Goal: Answer question/provide support: Share knowledge or assist other users

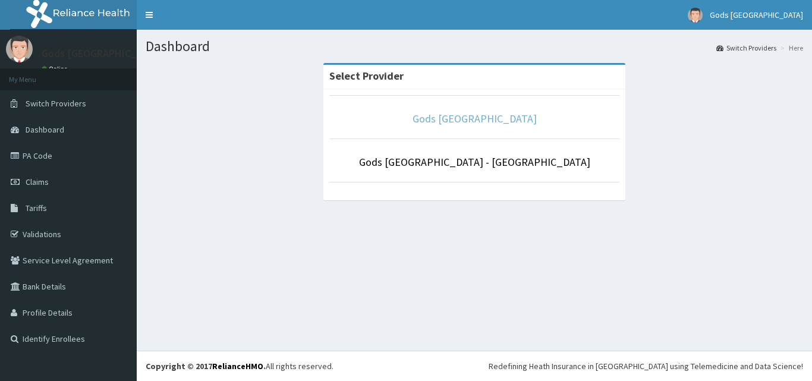
click at [522, 115] on link "Gods [GEOGRAPHIC_DATA]" at bounding box center [474, 119] width 124 height 14
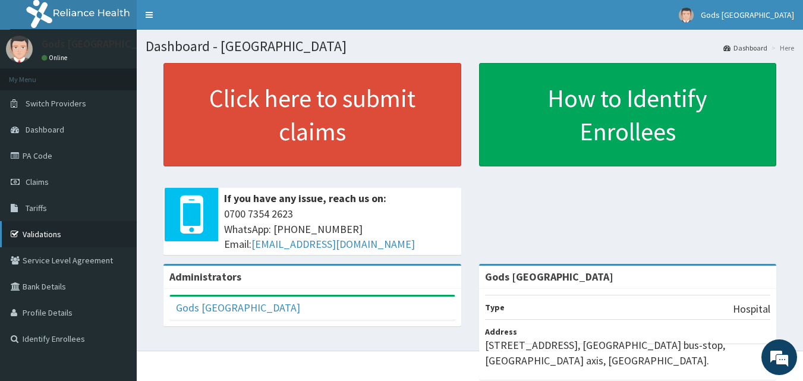
click at [52, 235] on link "Validations" at bounding box center [68, 234] width 137 height 26
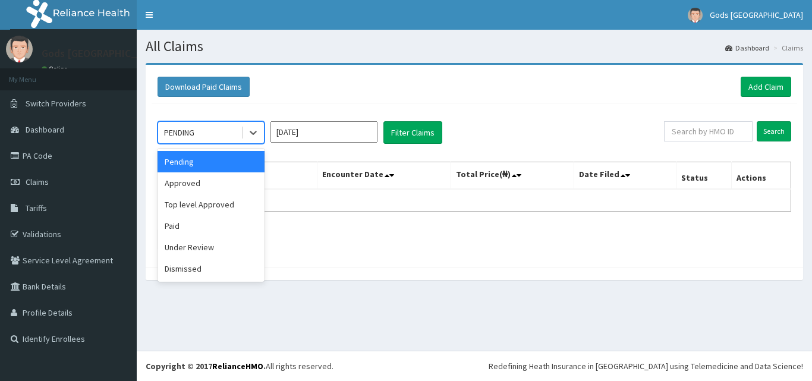
click at [214, 135] on div "PENDING" at bounding box center [199, 132] width 83 height 19
click at [207, 179] on div "Approved" at bounding box center [210, 182] width 107 height 21
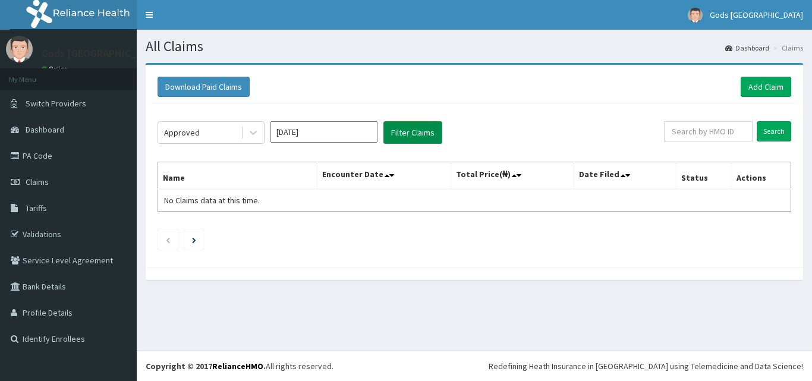
click at [405, 133] on button "Filter Claims" at bounding box center [412, 132] width 59 height 23
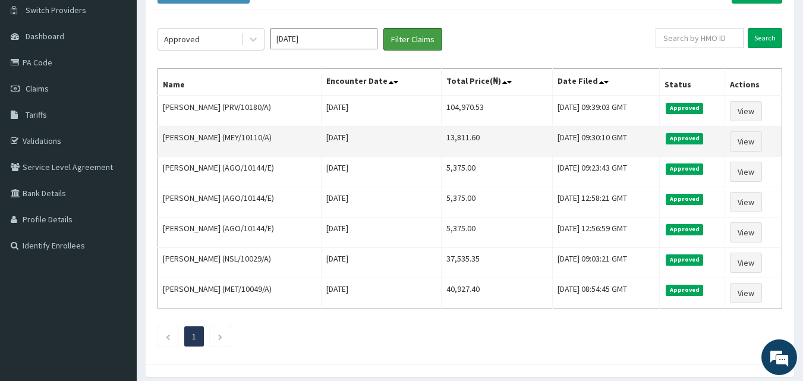
scroll to position [21, 0]
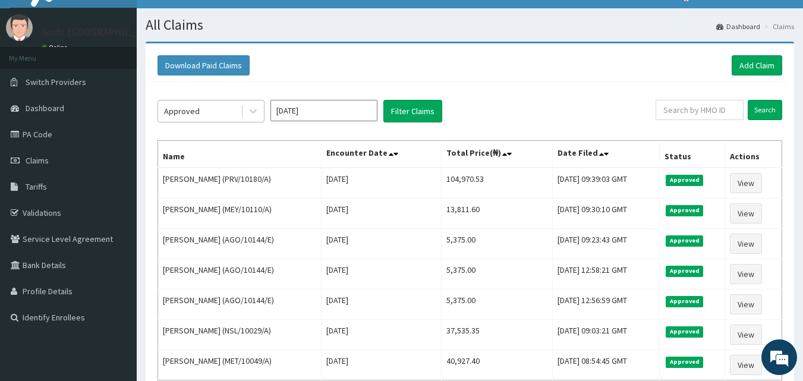
click at [209, 113] on div "Approved" at bounding box center [199, 111] width 83 height 19
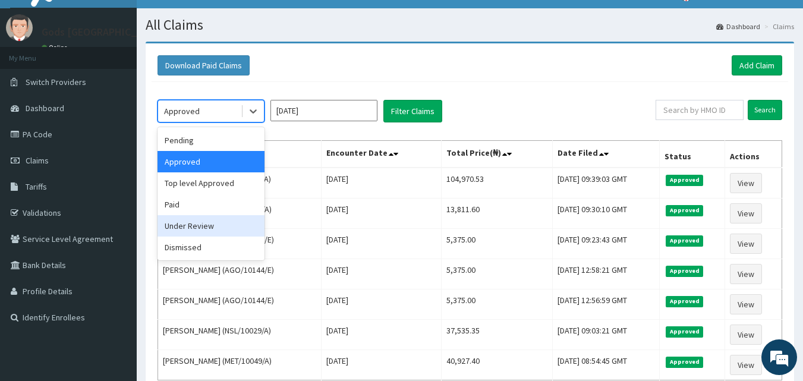
click at [213, 226] on div "Under Review" at bounding box center [210, 225] width 107 height 21
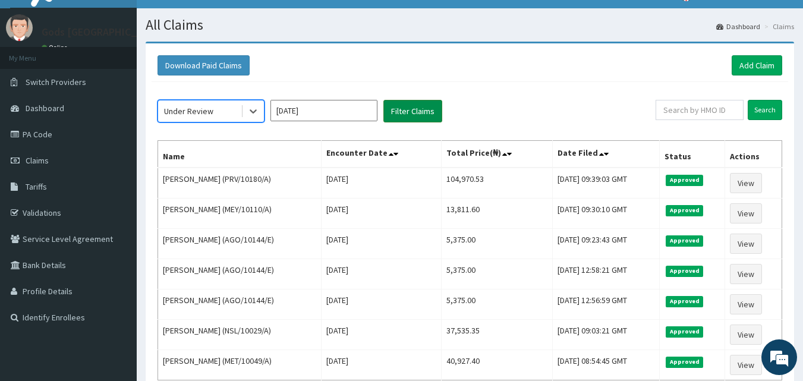
click at [420, 115] on button "Filter Claims" at bounding box center [412, 111] width 59 height 23
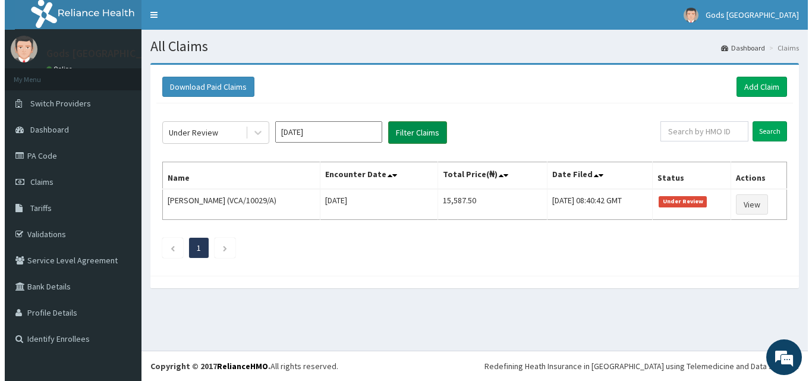
scroll to position [0, 0]
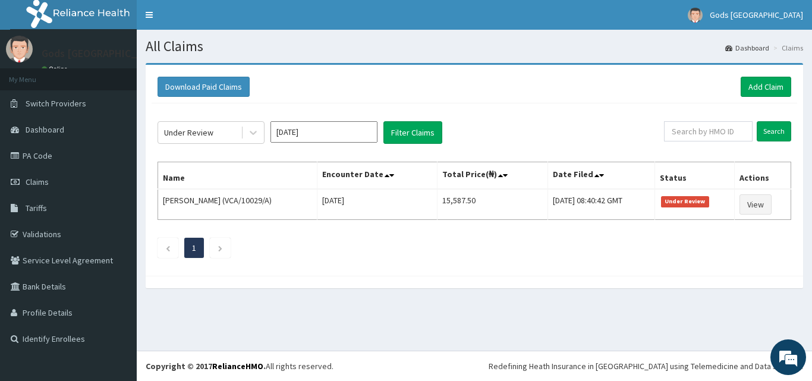
click at [300, 125] on input "Sep 2025" at bounding box center [323, 131] width 107 height 21
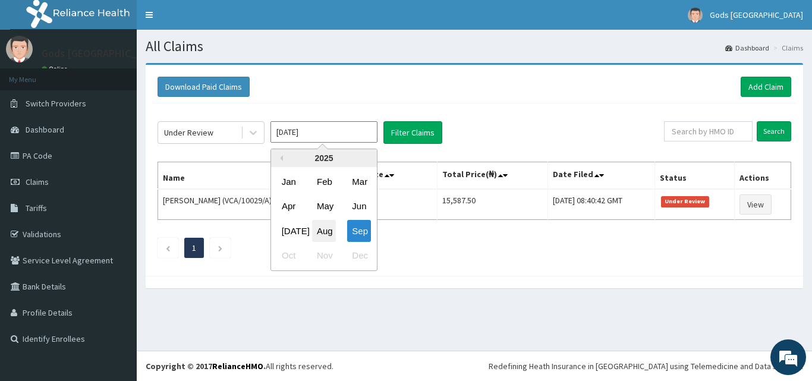
click at [328, 228] on div "Aug" at bounding box center [324, 231] width 24 height 22
type input "Aug 2025"
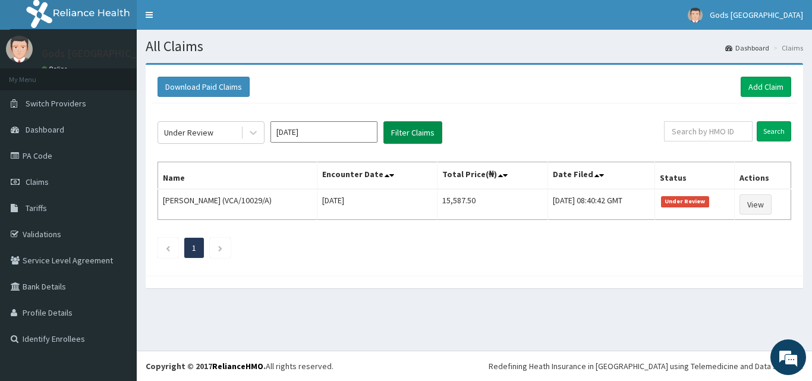
click at [409, 134] on button "Filter Claims" at bounding box center [412, 132] width 59 height 23
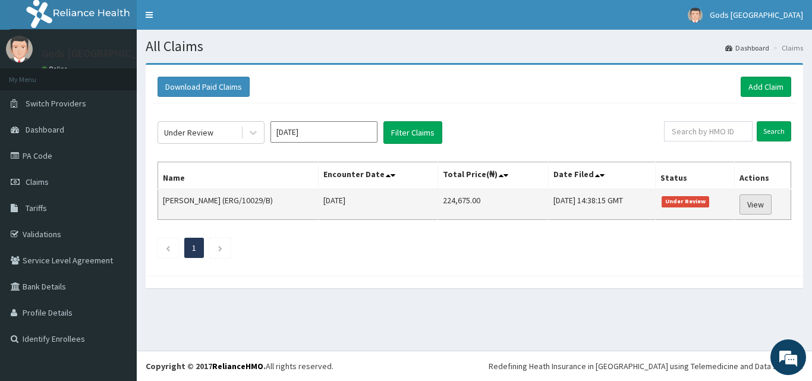
click at [755, 208] on link "View" at bounding box center [755, 204] width 32 height 20
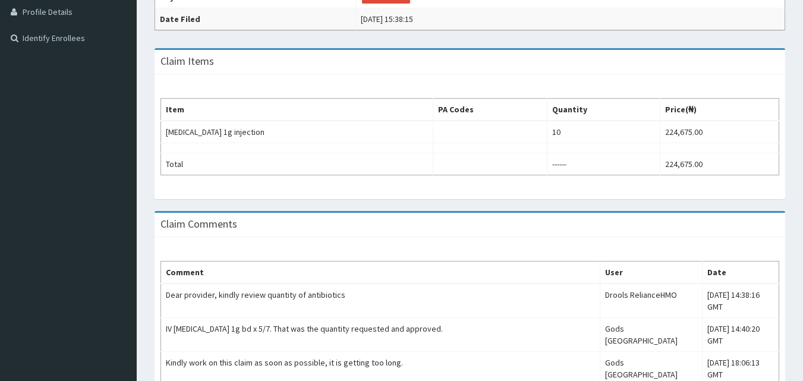
scroll to position [366, 0]
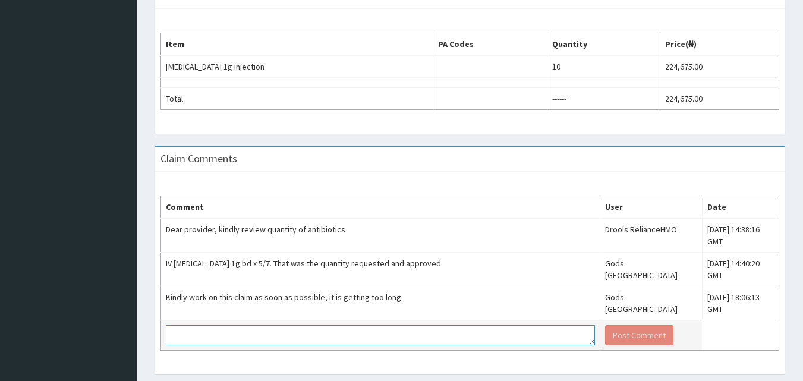
click at [458, 325] on textarea at bounding box center [380, 335] width 429 height 20
click at [503, 325] on textarea at bounding box center [380, 335] width 429 height 20
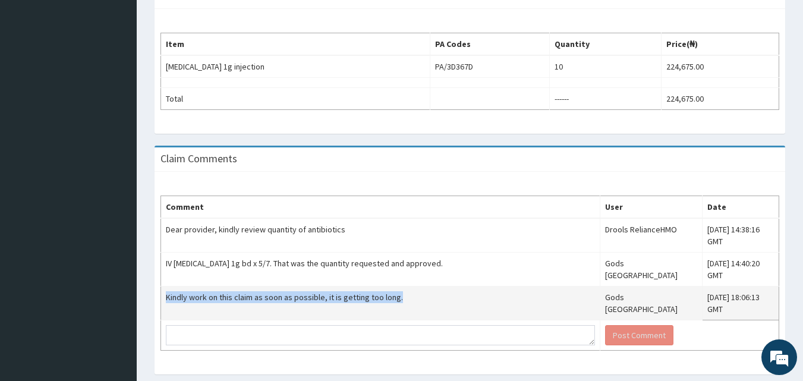
drag, startPoint x: 399, startPoint y: 272, endPoint x: 166, endPoint y: 274, distance: 232.9
click at [166, 286] on td "Kindly work on this claim as soon as possible, it is getting too long." at bounding box center [380, 303] width 439 height 34
copy td "Kindly work on this claim as soon as possible, it is getting too long."
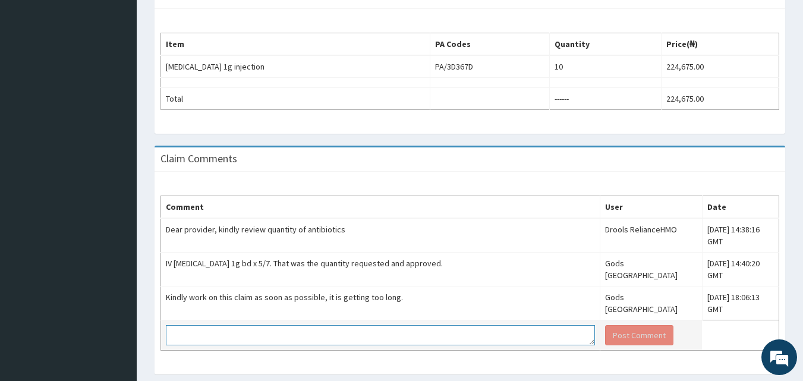
click at [197, 325] on textarea at bounding box center [380, 335] width 429 height 20
paste textarea "Kindly work on this claim as soon as possible, it is getting too long."
type textarea "Kindly work on this claim as soon as possible, it is almost a month since this …"
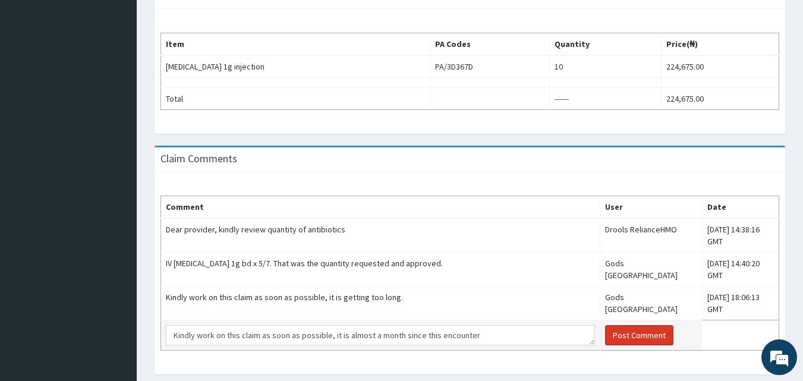
click at [609, 325] on button "Post Comment" at bounding box center [639, 335] width 68 height 20
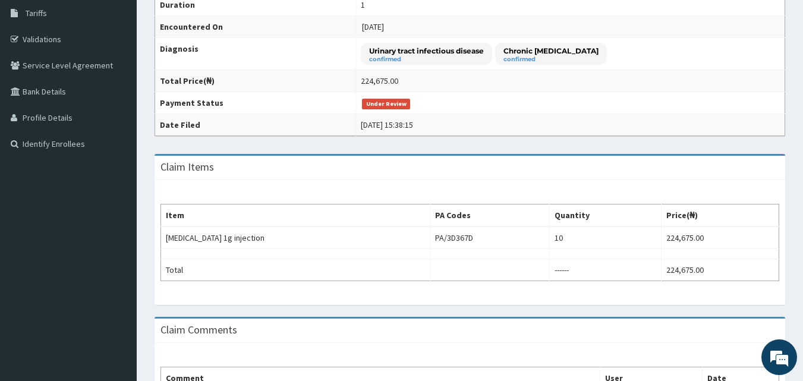
scroll to position [128, 0]
